Goal: Transaction & Acquisition: Book appointment/travel/reservation

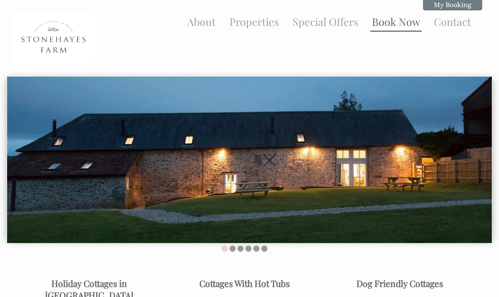
click at [398, 28] on link "Book Now" at bounding box center [396, 22] width 48 height 14
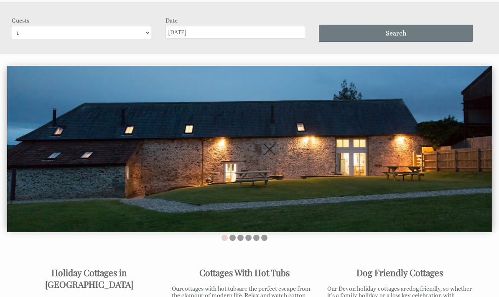
scroll to position [76, 0]
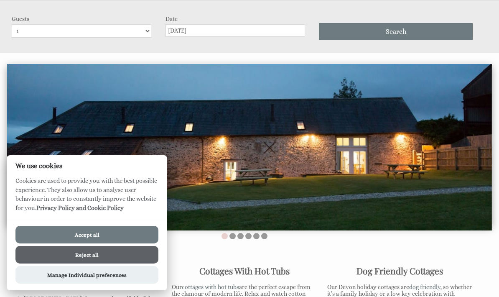
click at [141, 34] on select "1 2 3 4 5 6 7 8 9 10 11 12 13 14 15 16" at bounding box center [82, 30] width 140 height 13
select select "3"
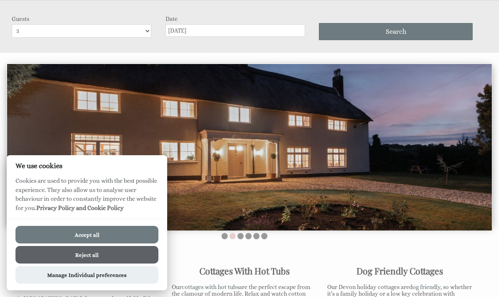
click at [212, 35] on input "[DATE]" at bounding box center [236, 30] width 140 height 13
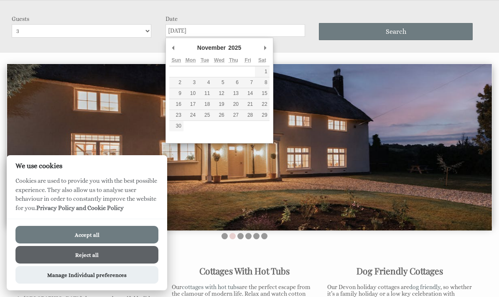
type input "[DATE]"
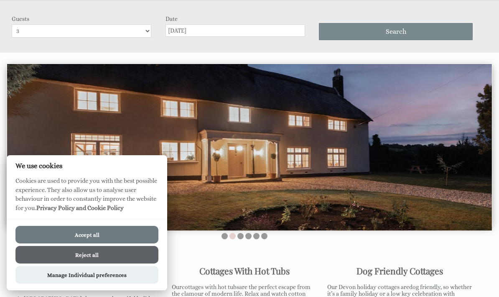
click at [382, 33] on button "Search" at bounding box center [396, 31] width 154 height 17
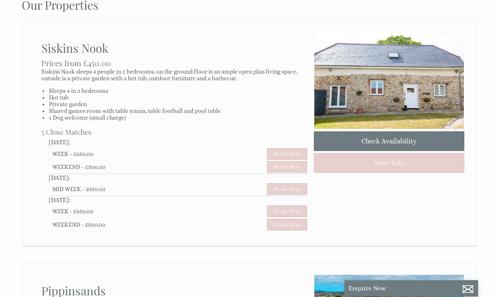
scroll to position [275, 0]
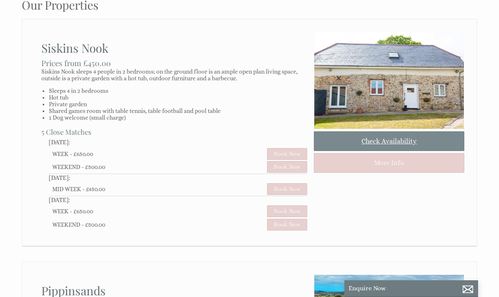
click at [427, 143] on link "Check Availability" at bounding box center [389, 141] width 151 height 20
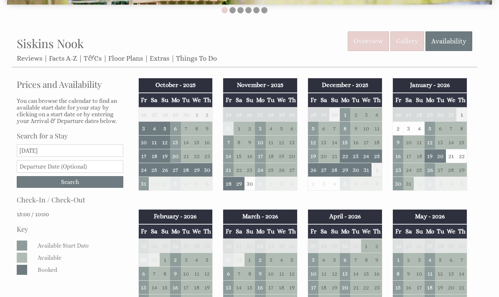
scroll to position [242, 0]
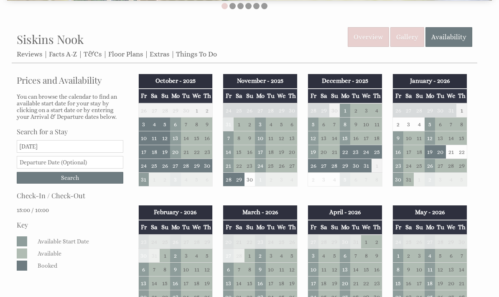
click at [27, 165] on input "text" at bounding box center [70, 162] width 107 height 13
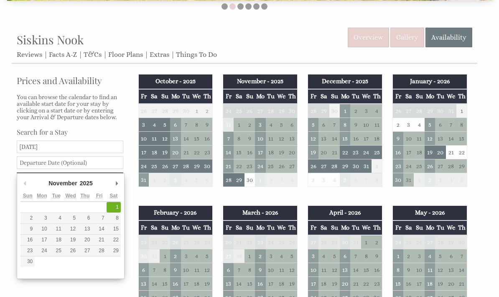
type input "[DATE]"
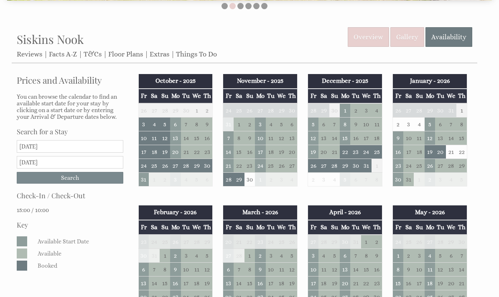
click at [103, 184] on input "Search" at bounding box center [70, 178] width 107 height 12
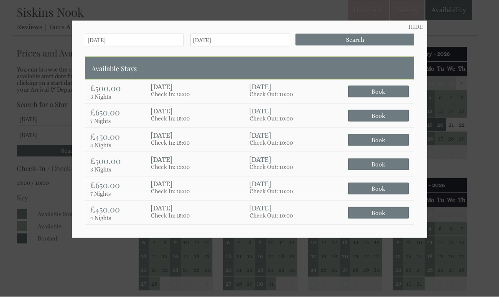
click at [482, 248] on div at bounding box center [249, 148] width 499 height 297
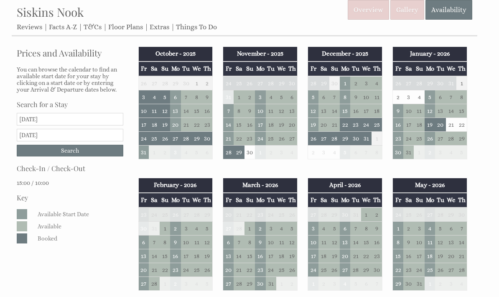
click at [278, 294] on div "March - 2026 Fr Sa Su Mo Tu We Th 20 21 22 23 24 25 26 27 28 1 2 3 4 5 6 7" at bounding box center [260, 238] width 85 height 121
